Goal: Task Accomplishment & Management: Manage account settings

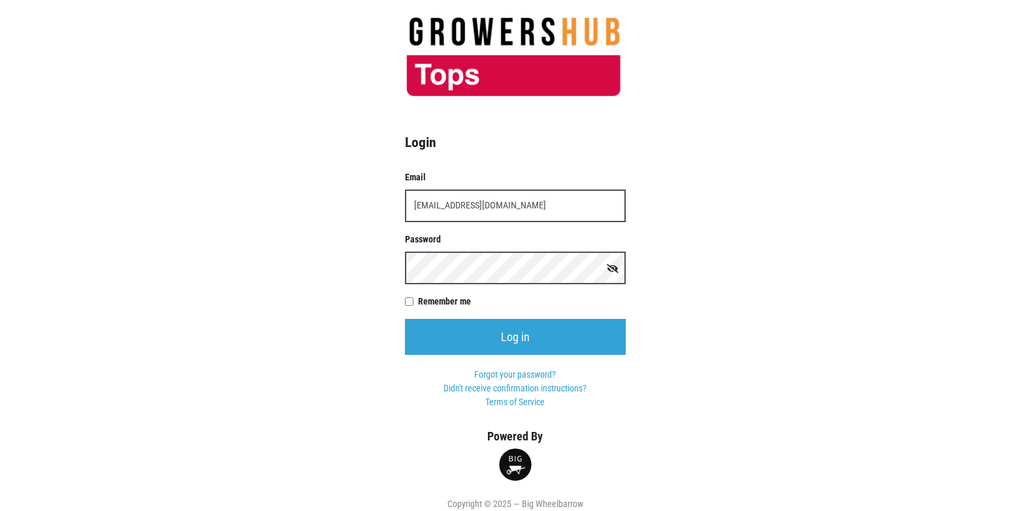
type input "t00358p0@topsmarkets.com"
click at [405, 319] on input "Log in" at bounding box center [515, 337] width 221 height 36
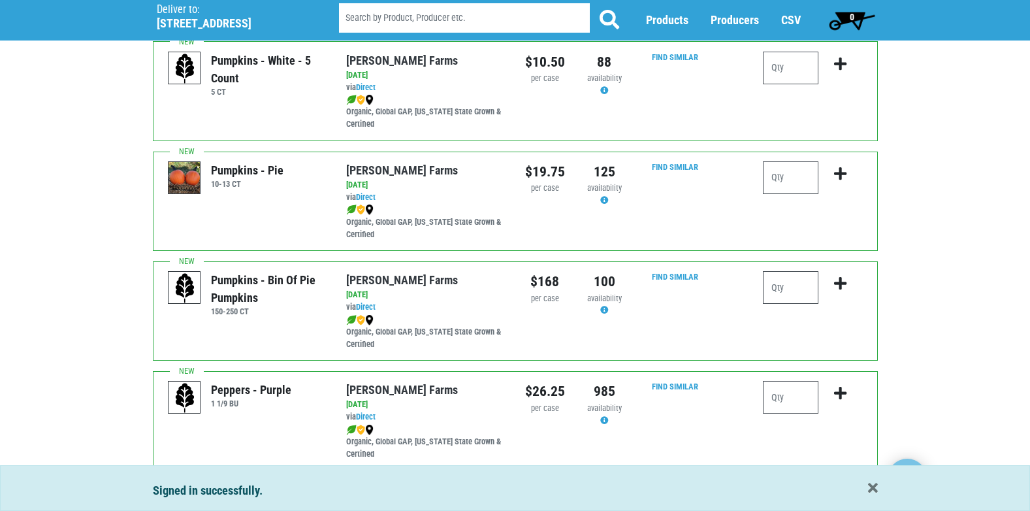
scroll to position [1908, 0]
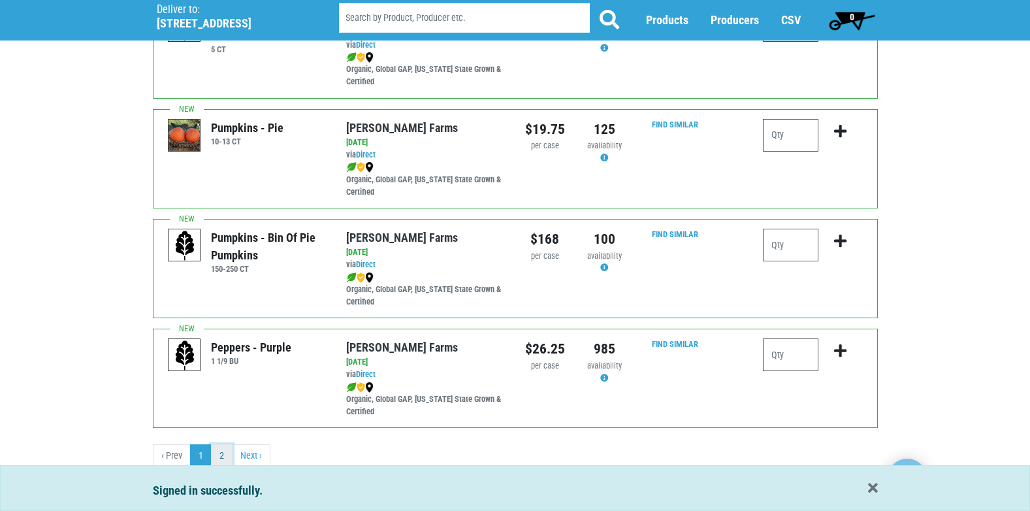
click at [219, 456] on link "2" at bounding box center [222, 456] width 22 height 24
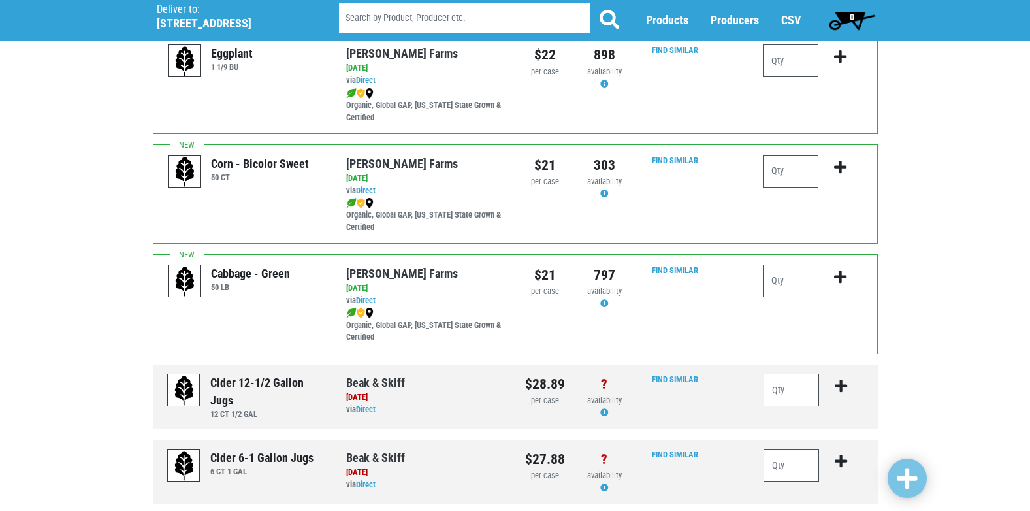
scroll to position [850, 0]
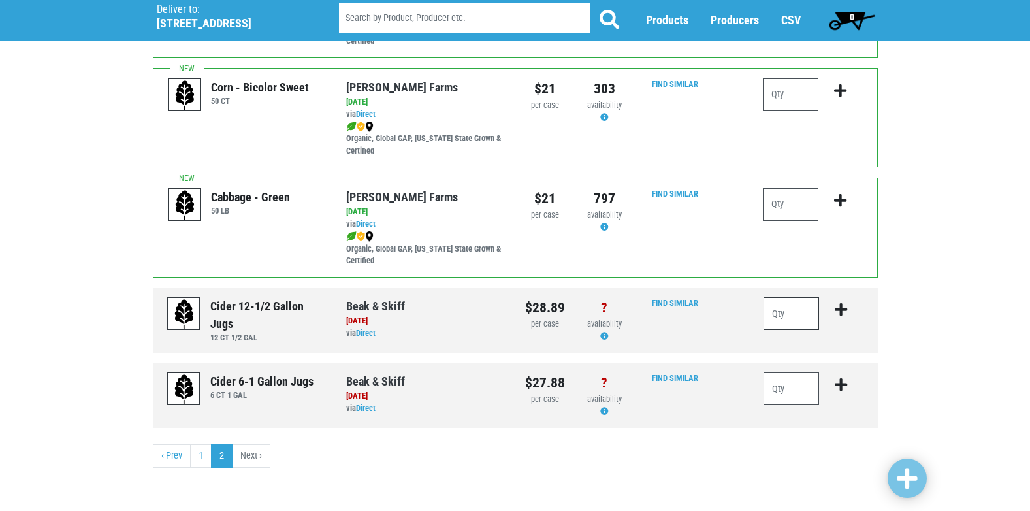
click at [782, 311] on input "number" at bounding box center [791, 313] width 56 height 33
type input "12"
click at [796, 392] on input "number" at bounding box center [791, 388] width 56 height 33
click at [840, 312] on icon "submit" at bounding box center [840, 309] width 12 height 14
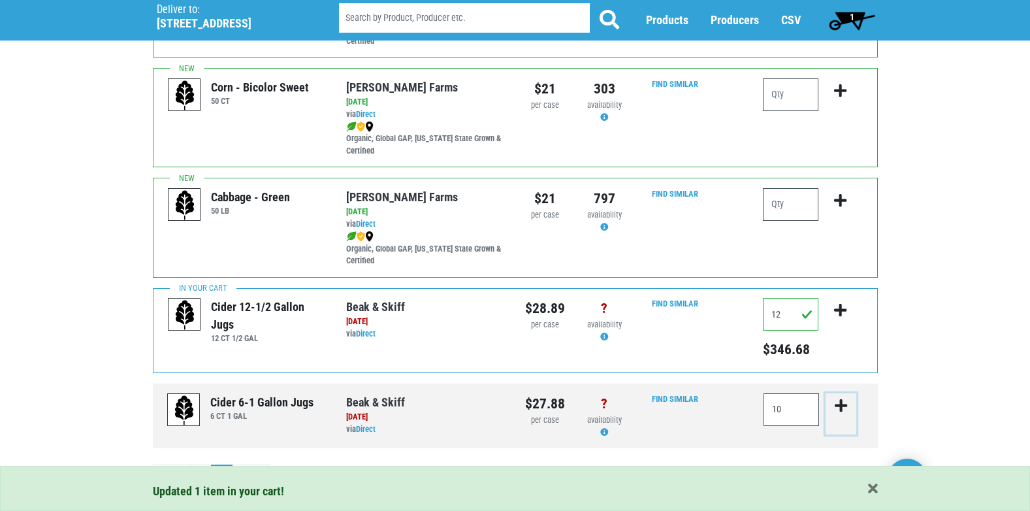
click at [838, 405] on icon "submit" at bounding box center [840, 405] width 12 height 14
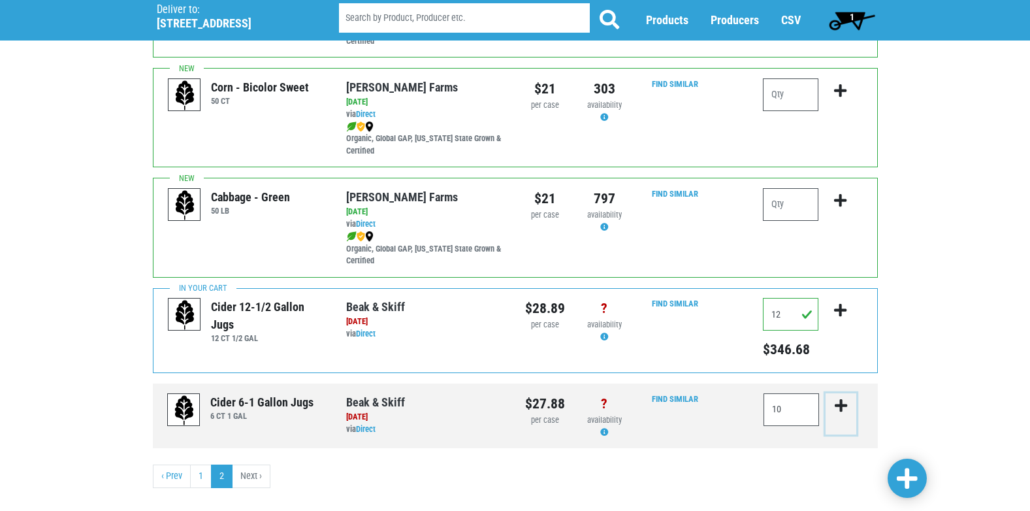
click at [842, 409] on icon "submit" at bounding box center [840, 405] width 12 height 14
click at [790, 416] on input "10" at bounding box center [791, 409] width 56 height 33
type input "1"
type input "10"
click at [838, 404] on icon "submit" at bounding box center [840, 405] width 12 height 14
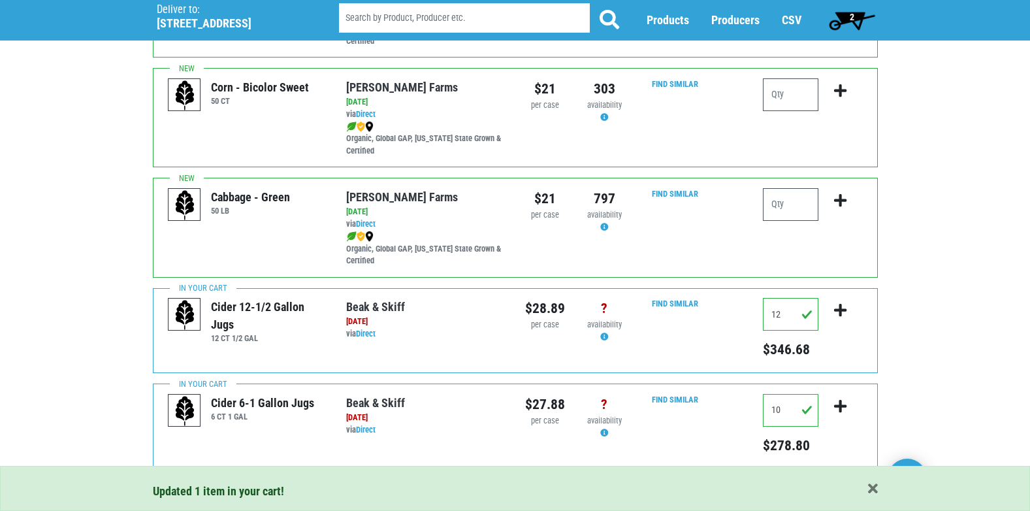
click at [853, 14] on span "2" at bounding box center [851, 17] width 5 height 10
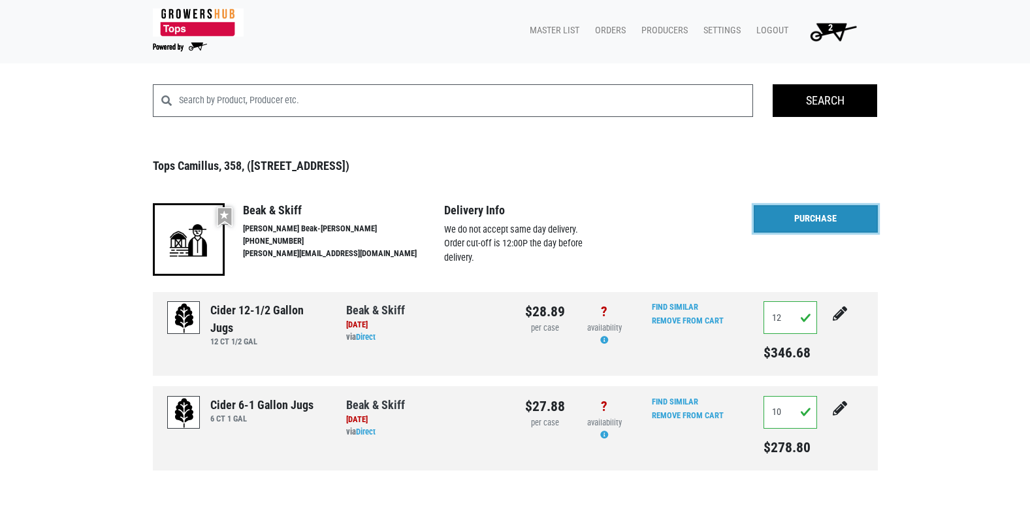
click at [806, 217] on link "Purchase" at bounding box center [815, 218] width 124 height 27
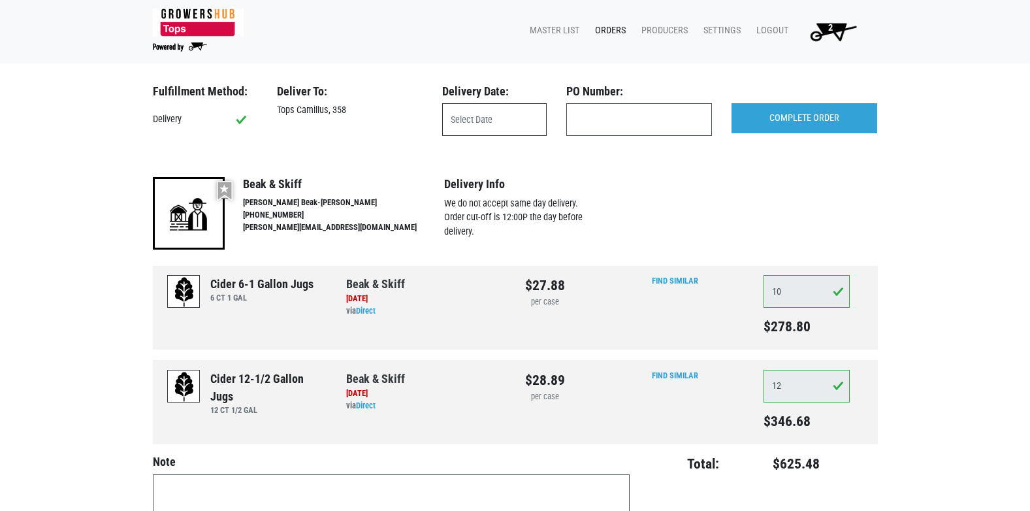
click at [492, 119] on input "text" at bounding box center [494, 119] width 104 height 33
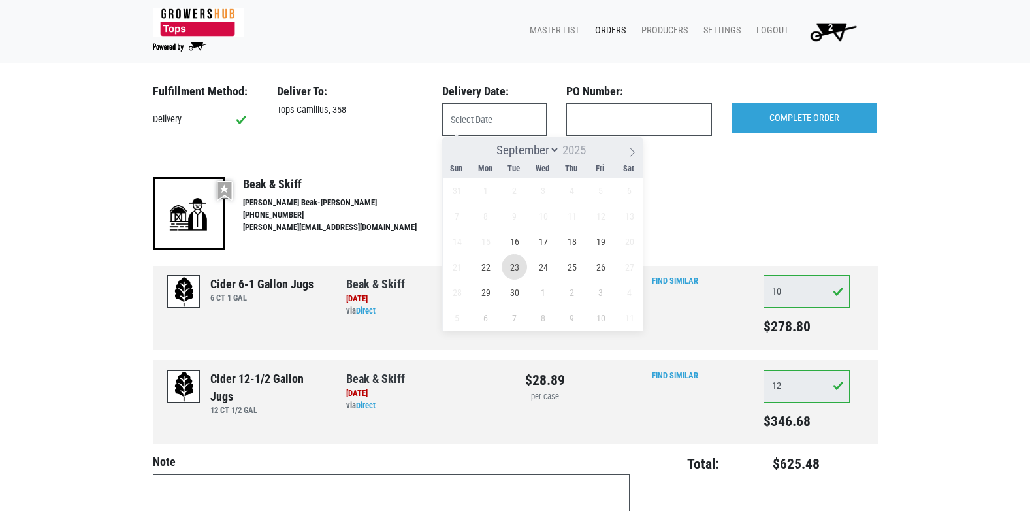
click at [511, 270] on span "23" at bounding box center [513, 266] width 25 height 25
type input "2025-09-23"
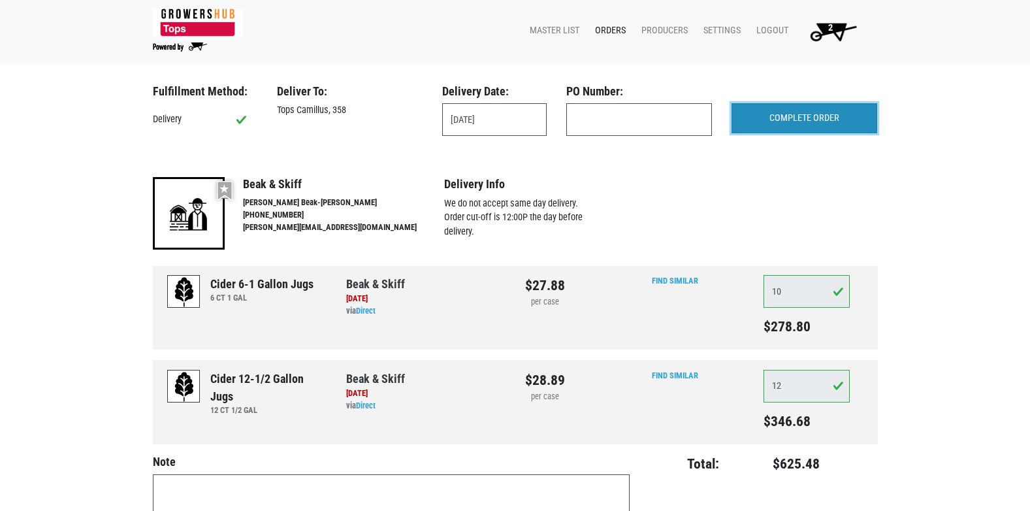
click at [793, 121] on input "COMPLETE ORDER" at bounding box center [804, 118] width 146 height 30
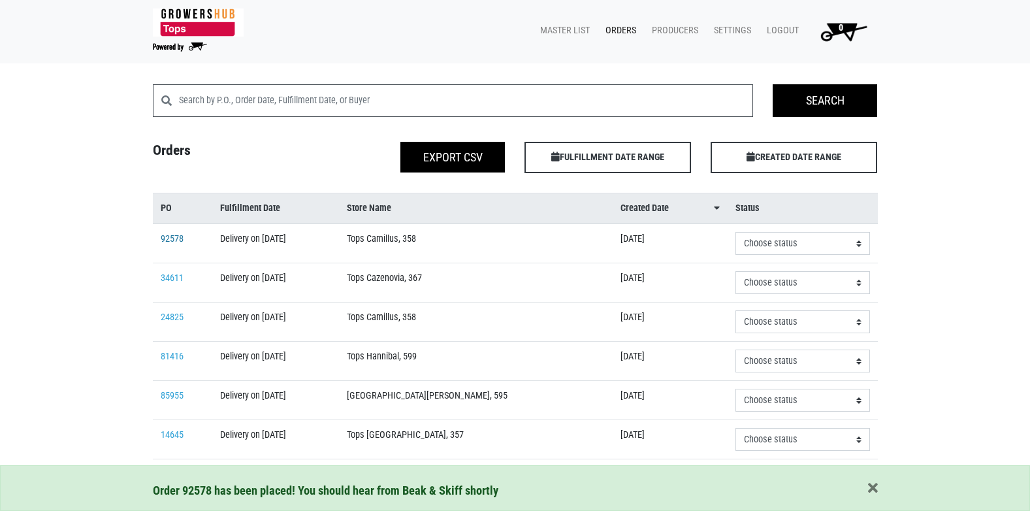
click at [178, 242] on link "92578" at bounding box center [172, 238] width 23 height 11
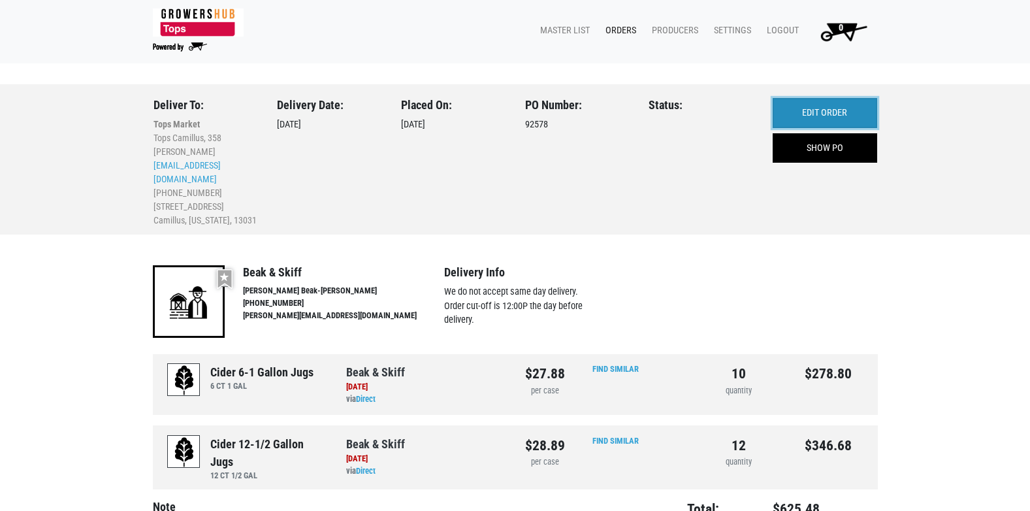
click at [787, 105] on link "EDIT ORDER" at bounding box center [824, 113] width 104 height 30
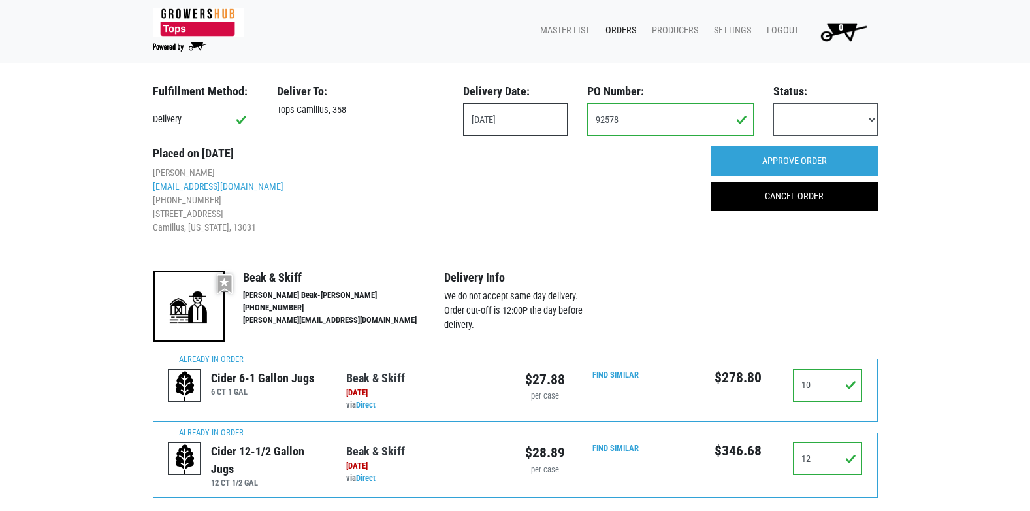
click at [494, 114] on input "2025-09-23" at bounding box center [515, 119] width 104 height 33
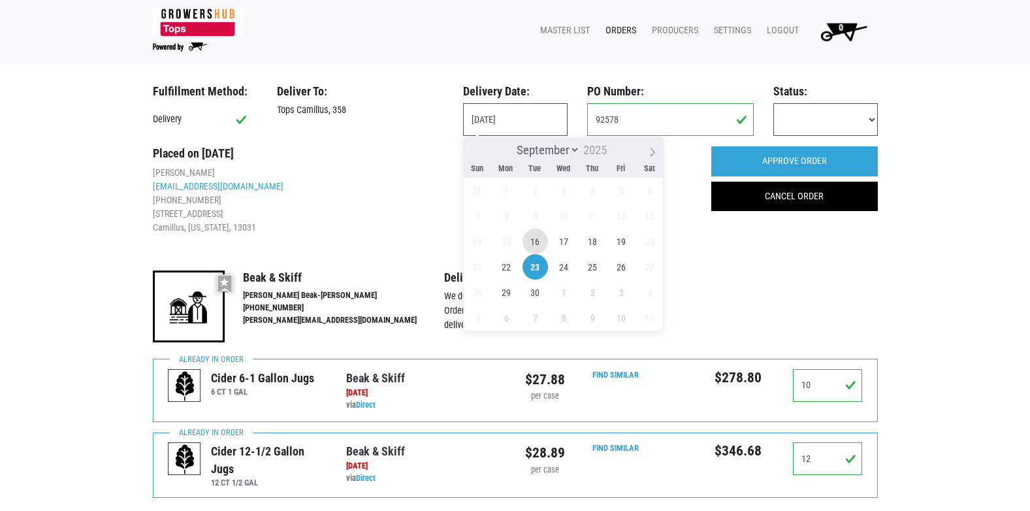
click at [539, 243] on span "16" at bounding box center [534, 241] width 25 height 25
type input "2025-09-16"
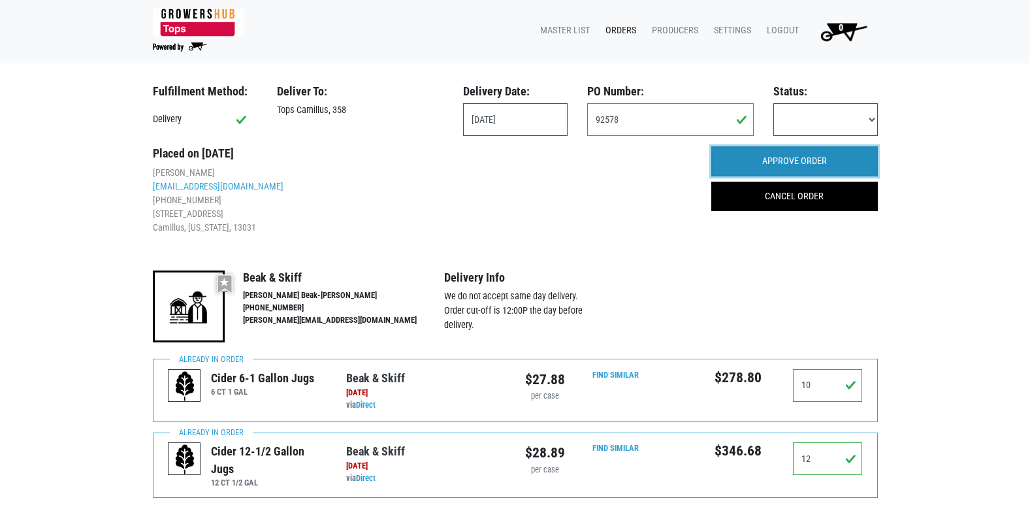
click at [783, 167] on input "APPROVE ORDER" at bounding box center [794, 161] width 166 height 30
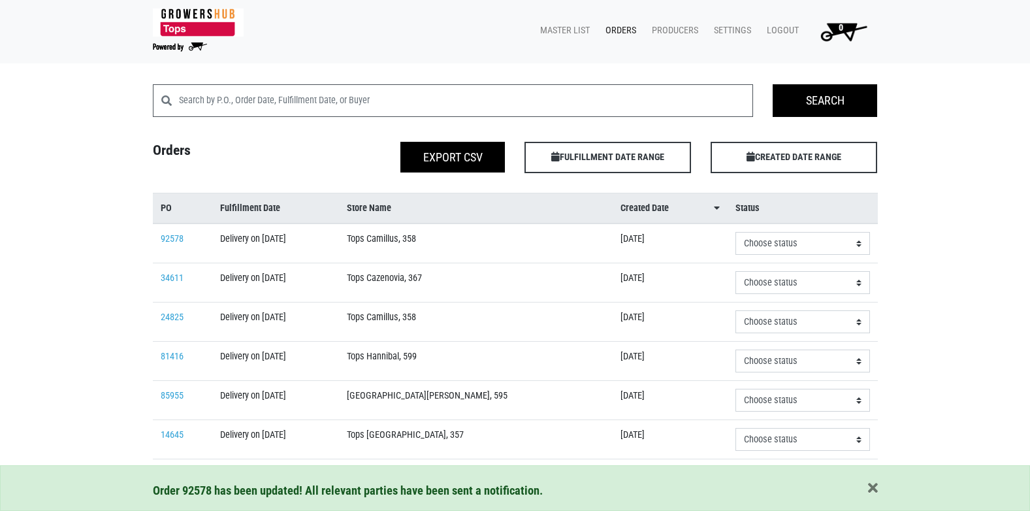
click at [291, 239] on td "Delivery on [DATE]" at bounding box center [275, 243] width 127 height 40
click at [178, 234] on link "92578" at bounding box center [172, 238] width 23 height 11
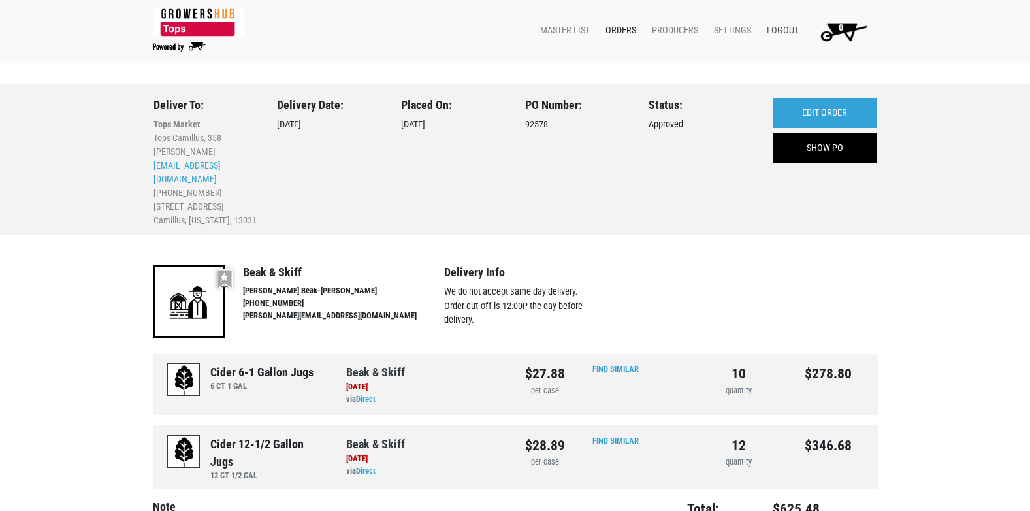
click at [787, 33] on link "Logout" at bounding box center [780, 30] width 48 height 25
